Goal: Task Accomplishment & Management: Manage account settings

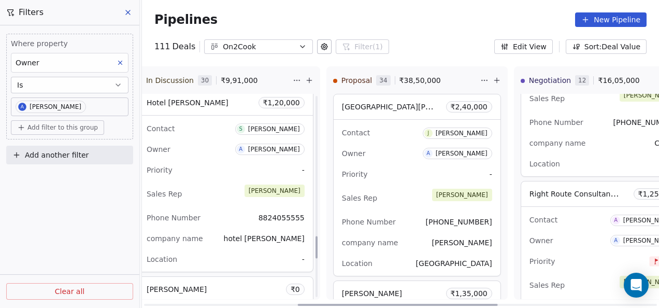
scroll to position [1296, 0]
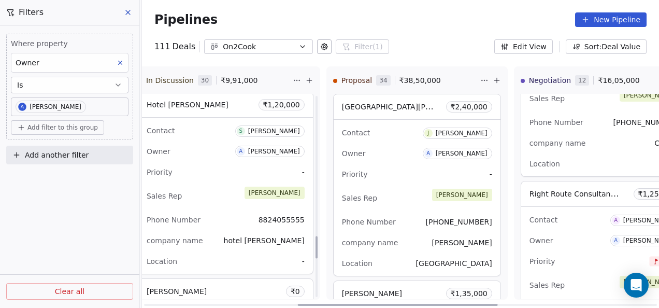
click at [224, 189] on div "Sales Rep [PERSON_NAME]" at bounding box center [226, 196] width 158 height 23
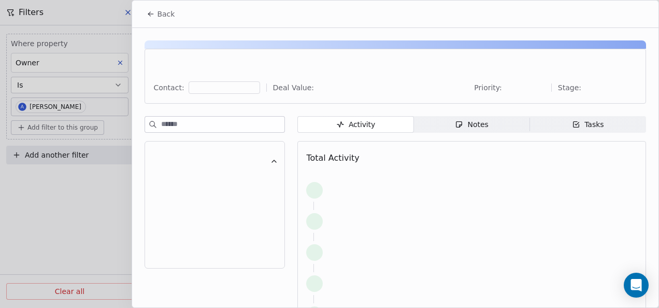
click at [465, 124] on div "Notes" at bounding box center [471, 124] width 33 height 11
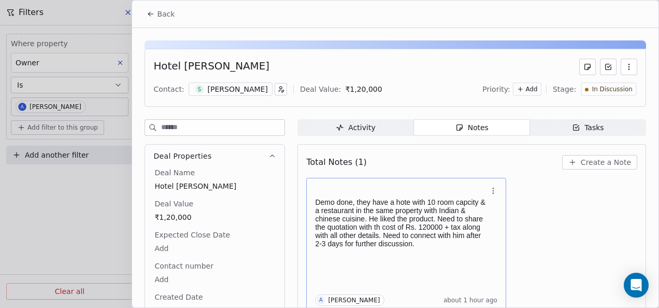
click at [391, 231] on p "Demo done, they have a hote with 10 room capcity & a restaurant in the same pro…" at bounding box center [401, 223] width 172 height 50
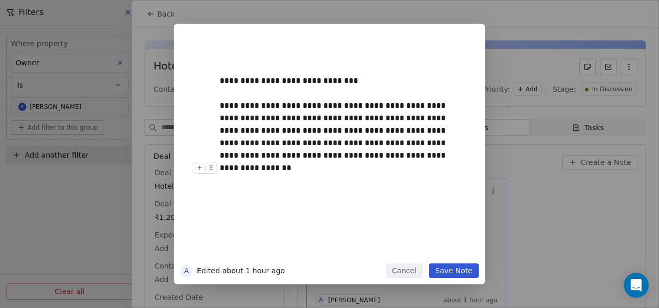
click at [457, 266] on button "Save Note" at bounding box center [454, 270] width 50 height 15
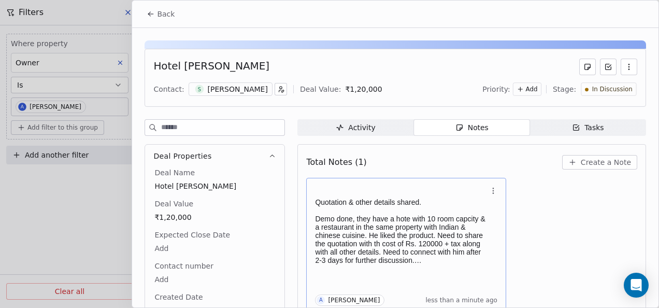
scroll to position [4, 0]
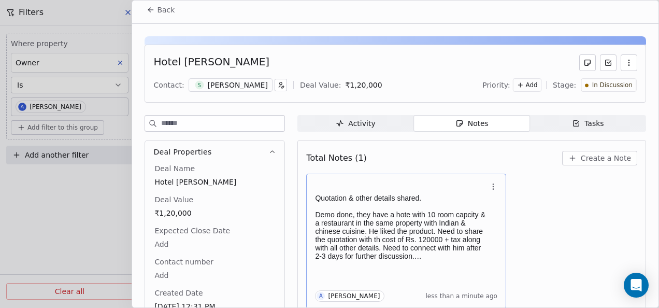
click at [610, 86] on span "In Discussion" at bounding box center [612, 85] width 40 height 9
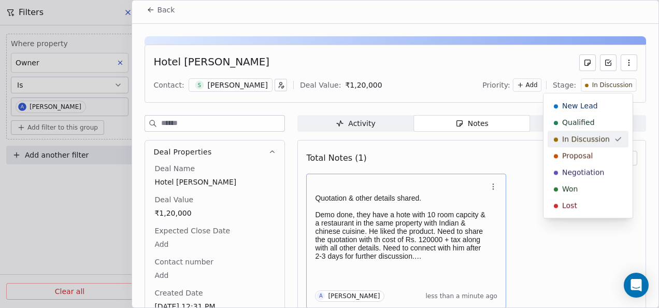
click at [576, 144] on div "In Discussion" at bounding box center [588, 139] width 81 height 17
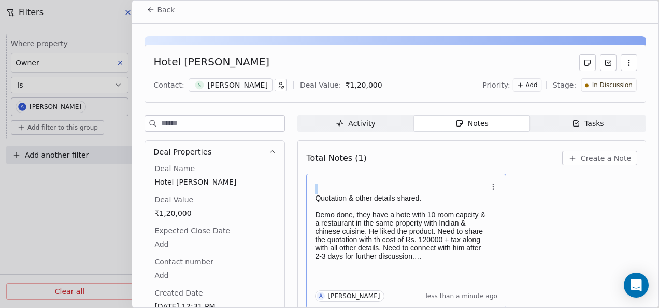
click at [576, 144] on div "Total Notes (1) Create a Note Quotation & other details shared. Demo done, they…" at bounding box center [472, 239] width 349 height 198
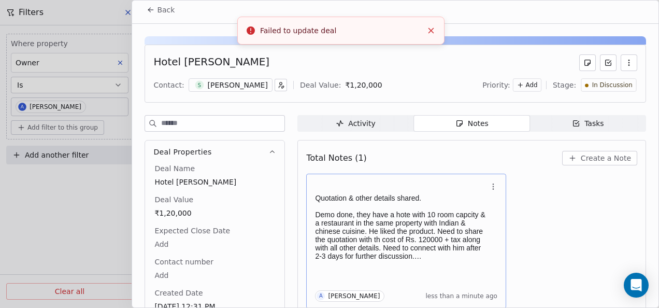
click at [597, 87] on span "In Discussion" at bounding box center [612, 85] width 40 height 9
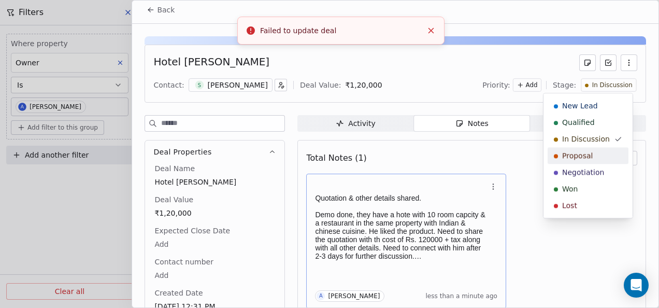
click at [583, 156] on span "Proposal" at bounding box center [577, 155] width 31 height 10
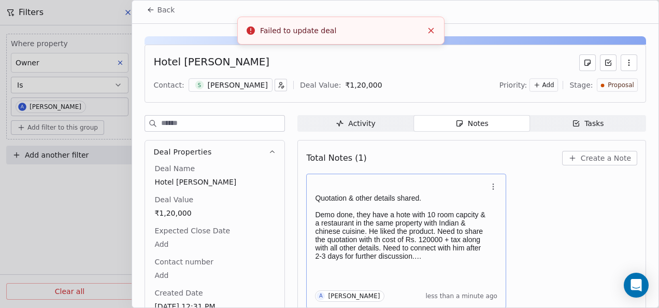
scroll to position [1109, 0]
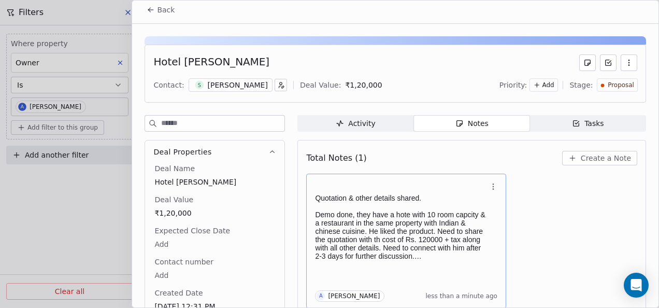
click at [153, 6] on icon at bounding box center [151, 10] width 8 height 8
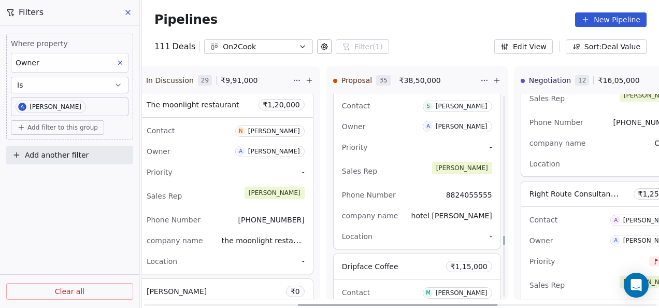
scroll to position [3887, 0]
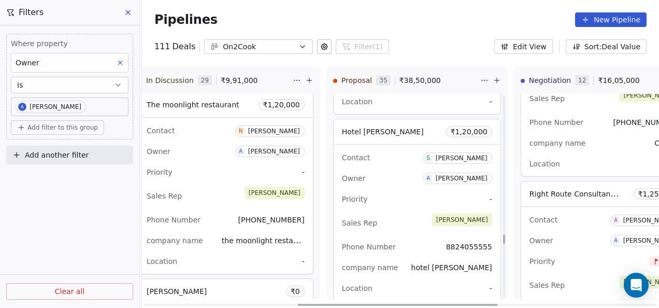
click at [440, 176] on span "A [PERSON_NAME]" at bounding box center [457, 178] width 69 height 11
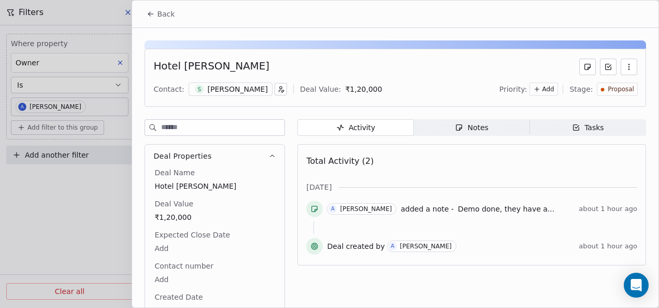
click at [457, 120] on span "Notes Notes" at bounding box center [472, 127] width 116 height 17
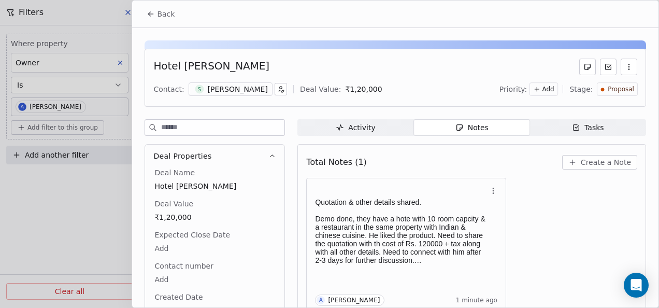
click at [154, 9] on button "Back" at bounding box center [160, 14] width 40 height 19
